Goal: Transaction & Acquisition: Purchase product/service

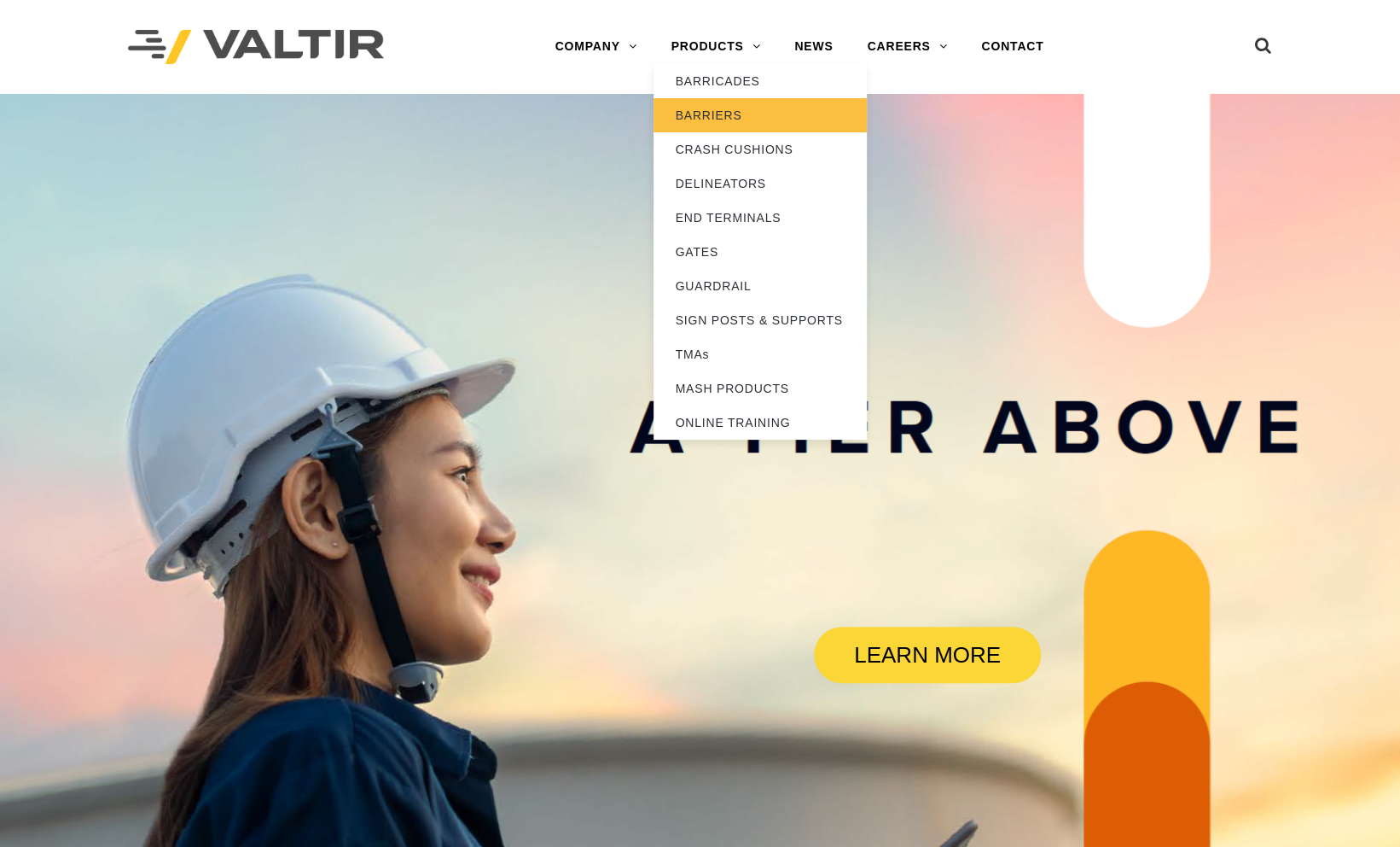
click at [731, 117] on link "BARRIERS" at bounding box center [761, 115] width 213 height 34
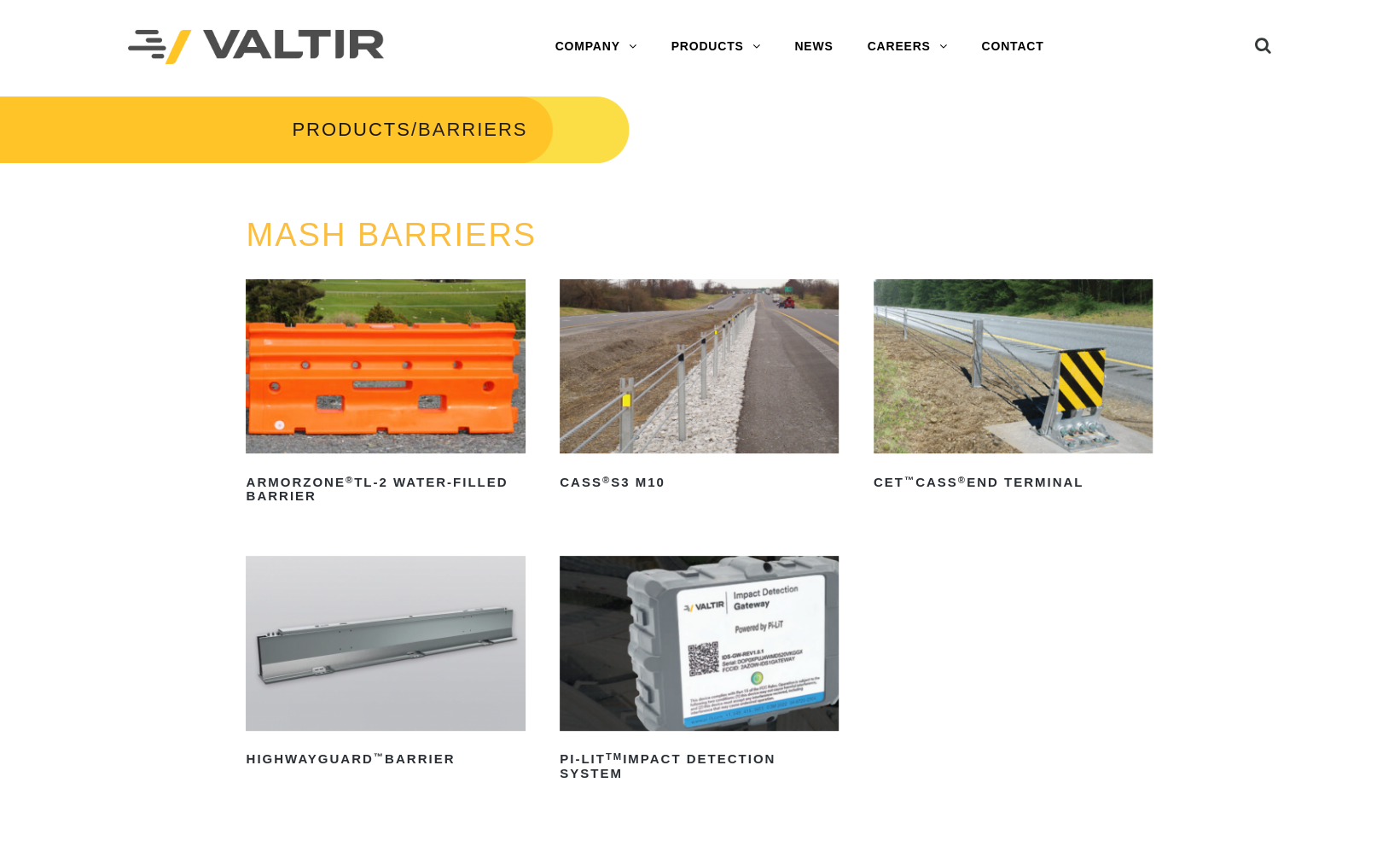
click at [683, 383] on img at bounding box center [699, 366] width 279 height 174
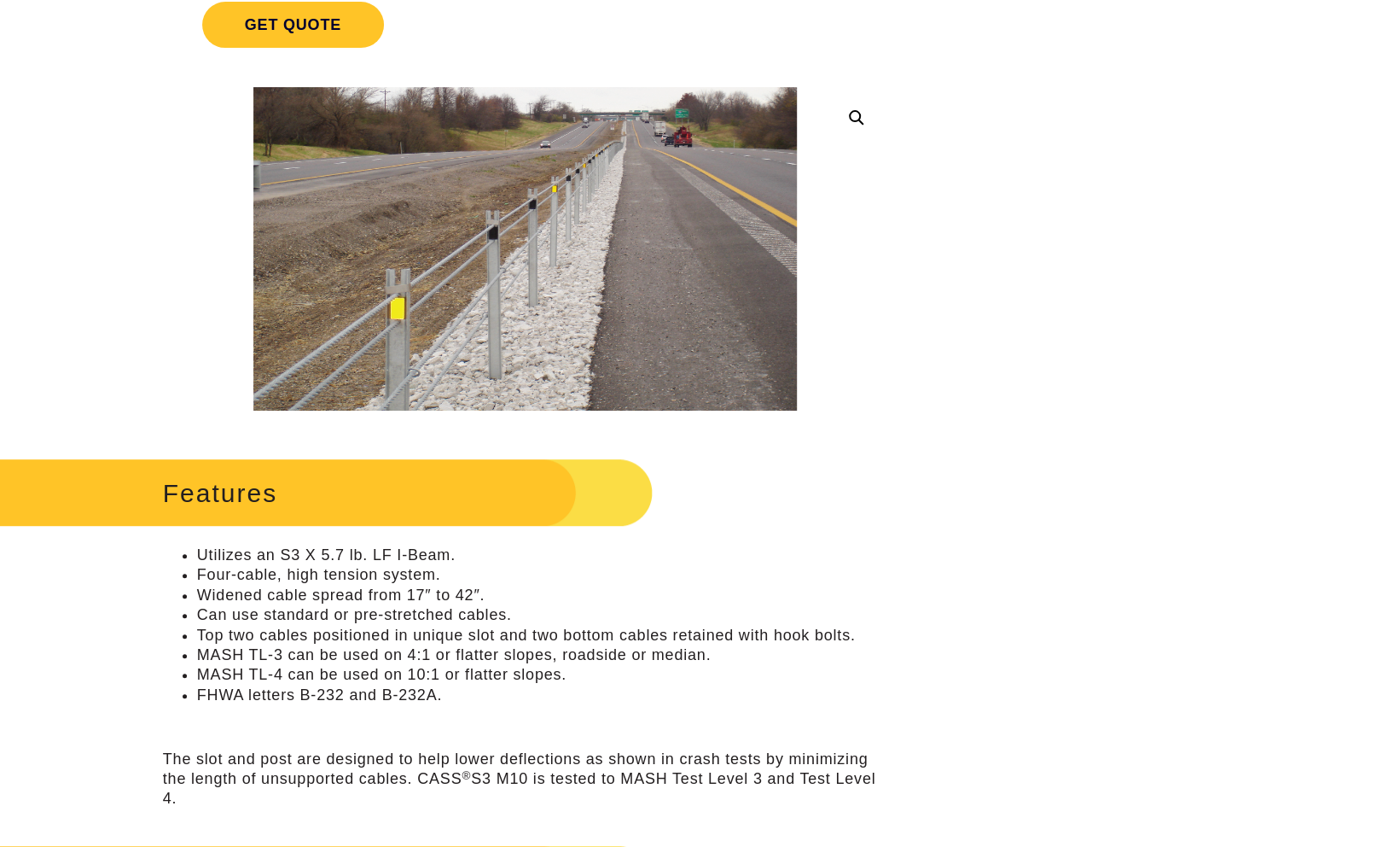
scroll to position [421, 0]
